Goal: Subscribe to service/newsletter

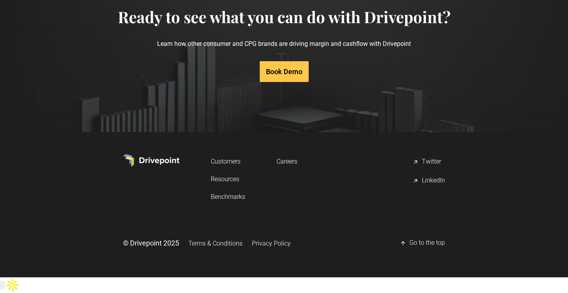
scroll to position [4001, 0]
click at [286, 82] on link "Book Demo" at bounding box center [284, 71] width 49 height 21
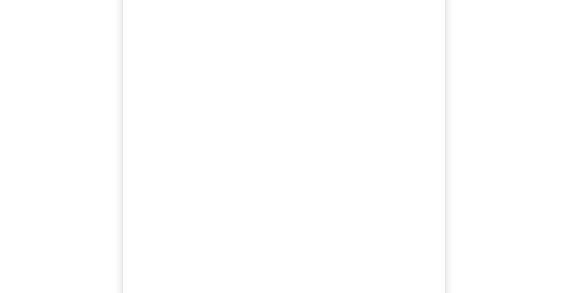
scroll to position [184, 0]
click at [105, 198] on div "Book a demo to get started We'll review your current setup, give you an overvie…" at bounding box center [284, 114] width 568 height 513
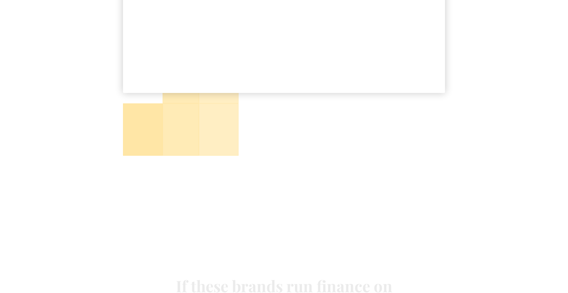
scroll to position [395, 0]
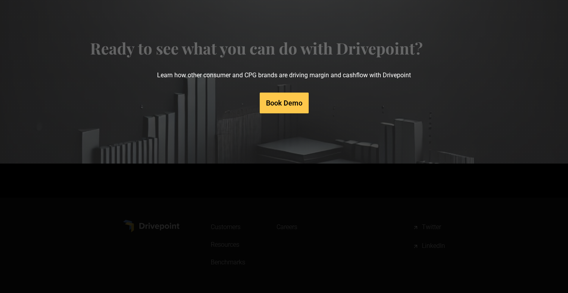
scroll to position [4035, 0]
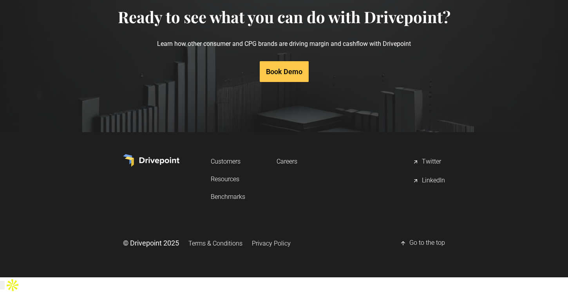
click at [231, 204] on link "Benchmarks" at bounding box center [228, 196] width 34 height 14
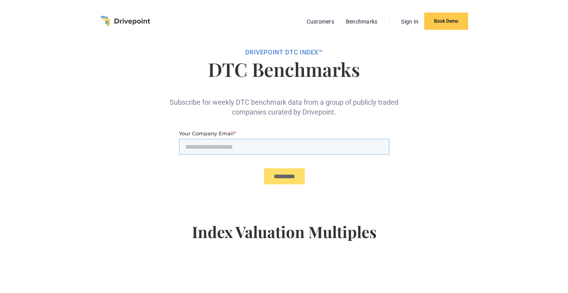
click at [214, 144] on input "Your Company Email *" at bounding box center [284, 147] width 210 height 16
type input "**********"
click at [279, 175] on input "*********" at bounding box center [284, 176] width 41 height 16
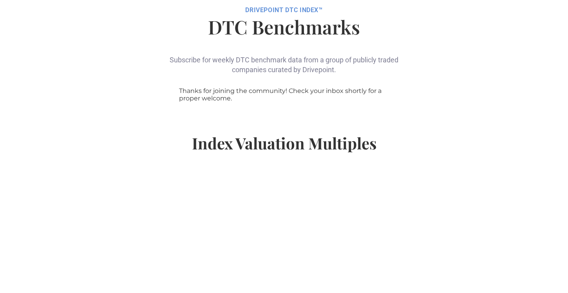
scroll to position [43, 0]
